Goal: Check status: Check status

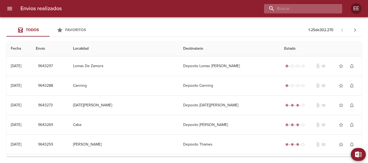
click at [326, 5] on input "buscar" at bounding box center [298, 8] width 69 height 9
paste input "[PERSON_NAME]"
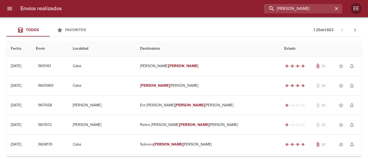
drag, startPoint x: 324, startPoint y: 6, endPoint x: 0, endPoint y: -10, distance: 324.9
click at [0, 0] on html "Envios realizados BERHOUET HUGO EE Todos Favoritos 1 - 25 de 1.603 Fecha Envio …" at bounding box center [184, 0] width 368 height 0
paste input "0017800274418"
type input "0017800274418"
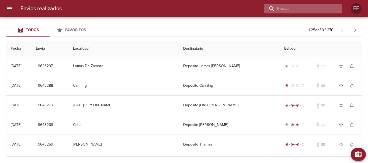
click at [312, 13] on input "buscar" at bounding box center [298, 8] width 69 height 9
paste input "0017800274418"
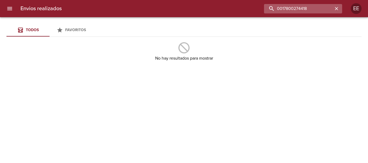
click at [280, 6] on input "0017800274418" at bounding box center [298, 8] width 69 height 9
drag, startPoint x: 8, startPoint y: 3, endPoint x: 0, endPoint y: -33, distance: 37.0
click at [0, 0] on html "Envios realizados r0017800274418 EE Todos Favoritos No hay resultados para most…" at bounding box center [184, 0] width 368 height 0
paste input "[PERSON_NAME]"
type input "[PERSON_NAME]"
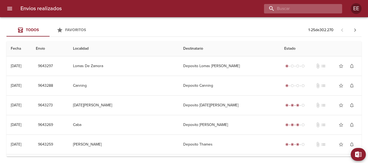
click at [312, 8] on input "buscar" at bounding box center [298, 8] width 69 height 9
paste input "Avenida Santa María de las Conchas"
type input "Avenida Santa María de las Conchas"
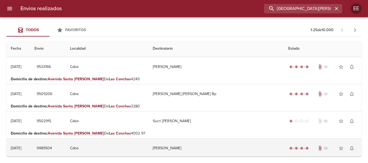
scroll to position [0, 0]
